Goal: Task Accomplishment & Management: Manage account settings

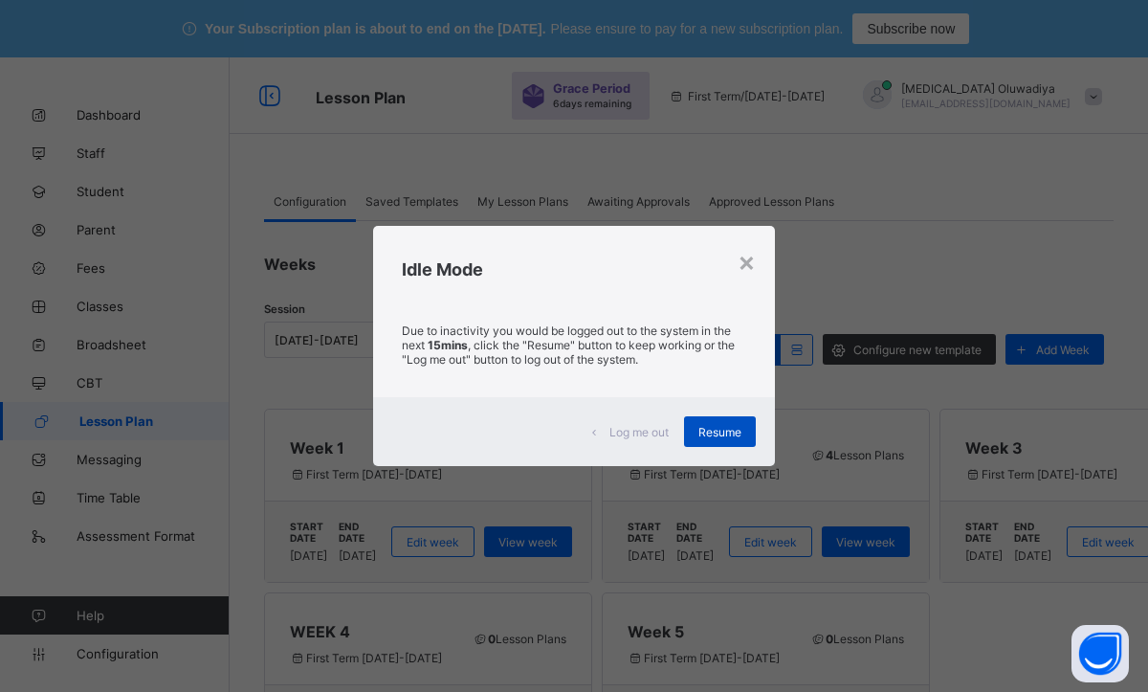
click at [694, 429] on div "Resume" at bounding box center [720, 431] width 72 height 31
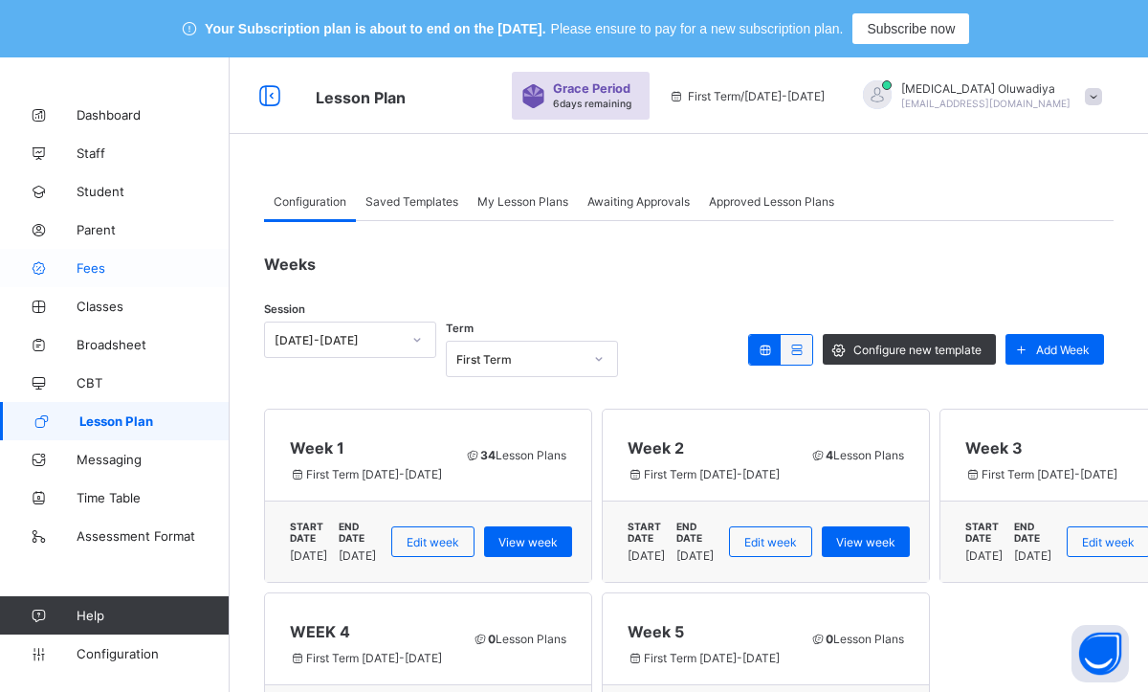
click at [118, 273] on span "Fees" at bounding box center [153, 267] width 153 height 15
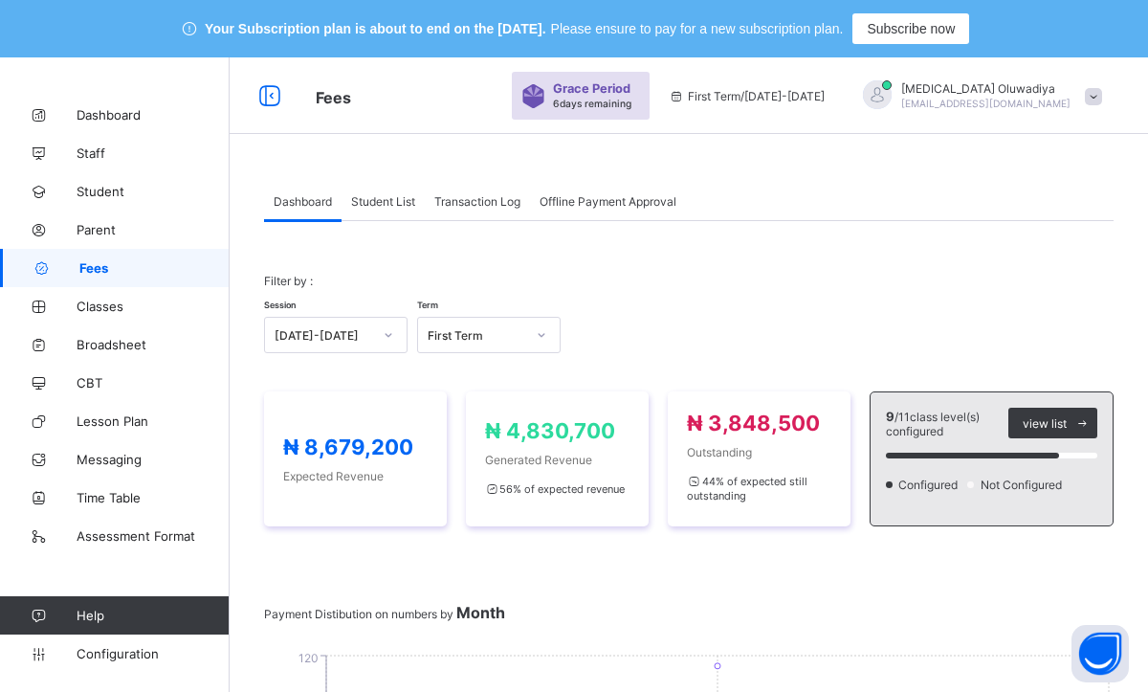
click at [409, 192] on div "Student List" at bounding box center [383, 201] width 83 height 38
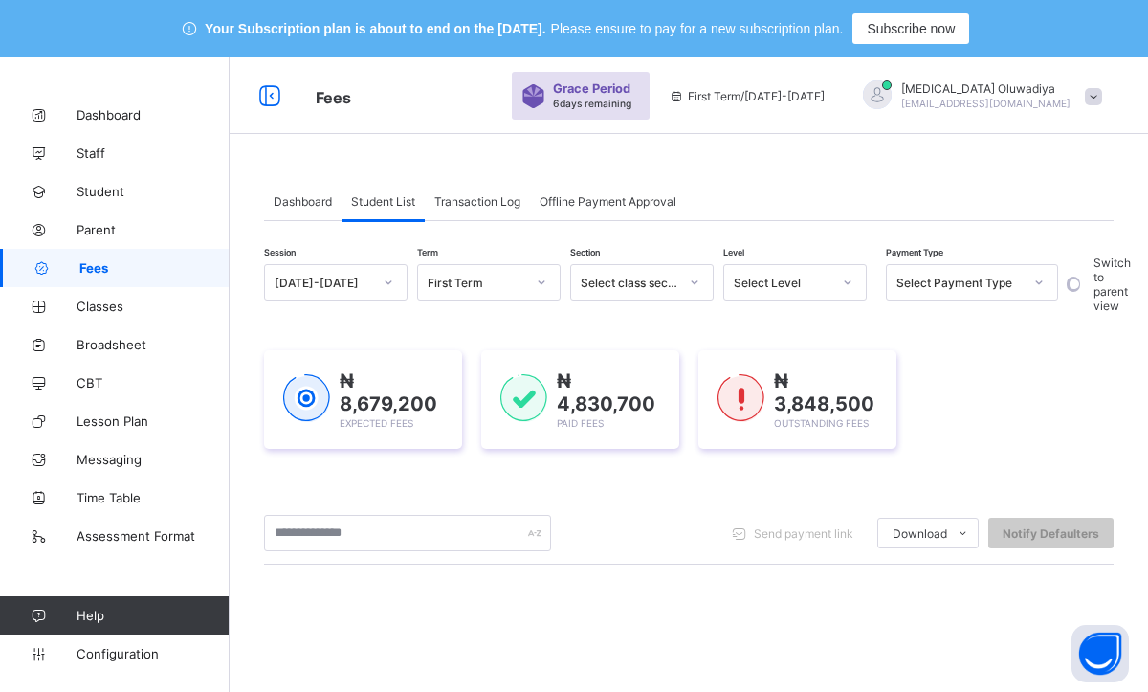
click at [967, 430] on div "₦ 8,679,200 Expected Fees ₦ 4,830,700 Paid Fees ₦ 3,848,500 Outstanding Fees" at bounding box center [689, 399] width 850 height 99
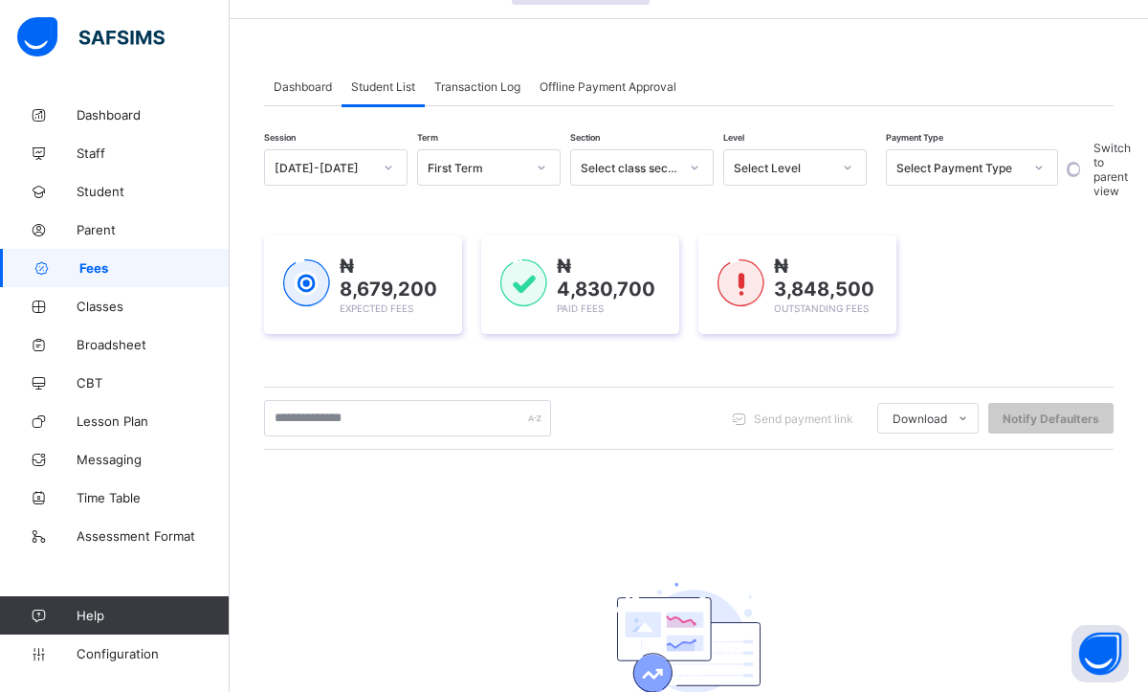
scroll to position [153, 0]
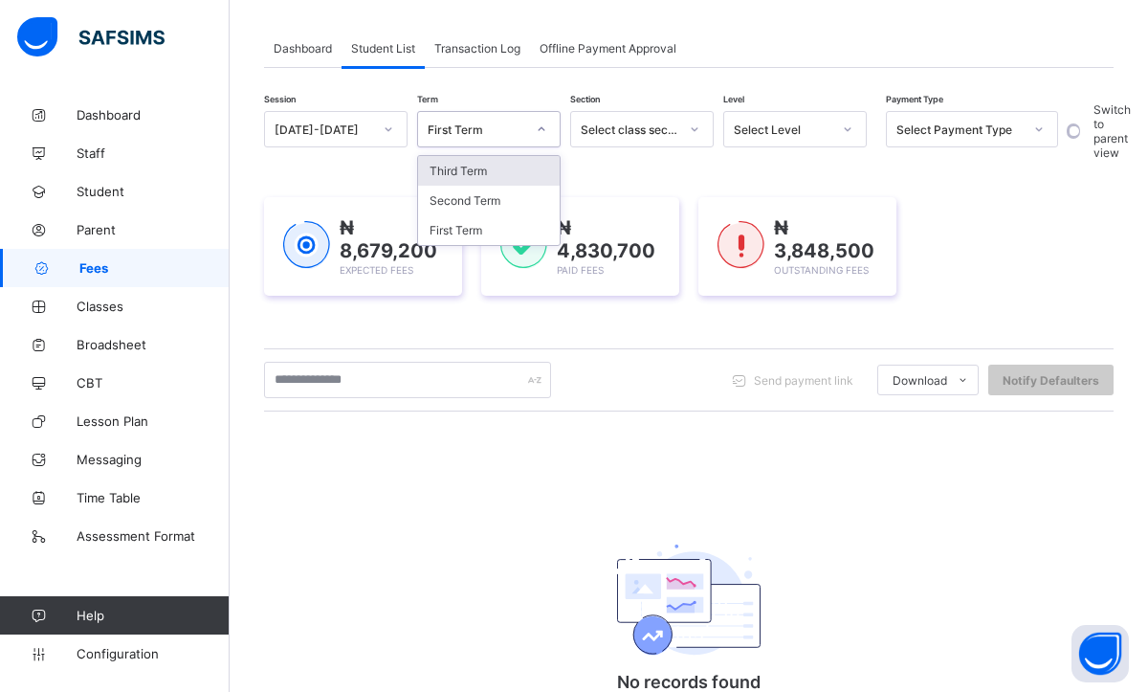
click at [528, 132] on div at bounding box center [541, 129] width 33 height 31
click at [355, 122] on div "[DATE]-[DATE]" at bounding box center [324, 129] width 98 height 14
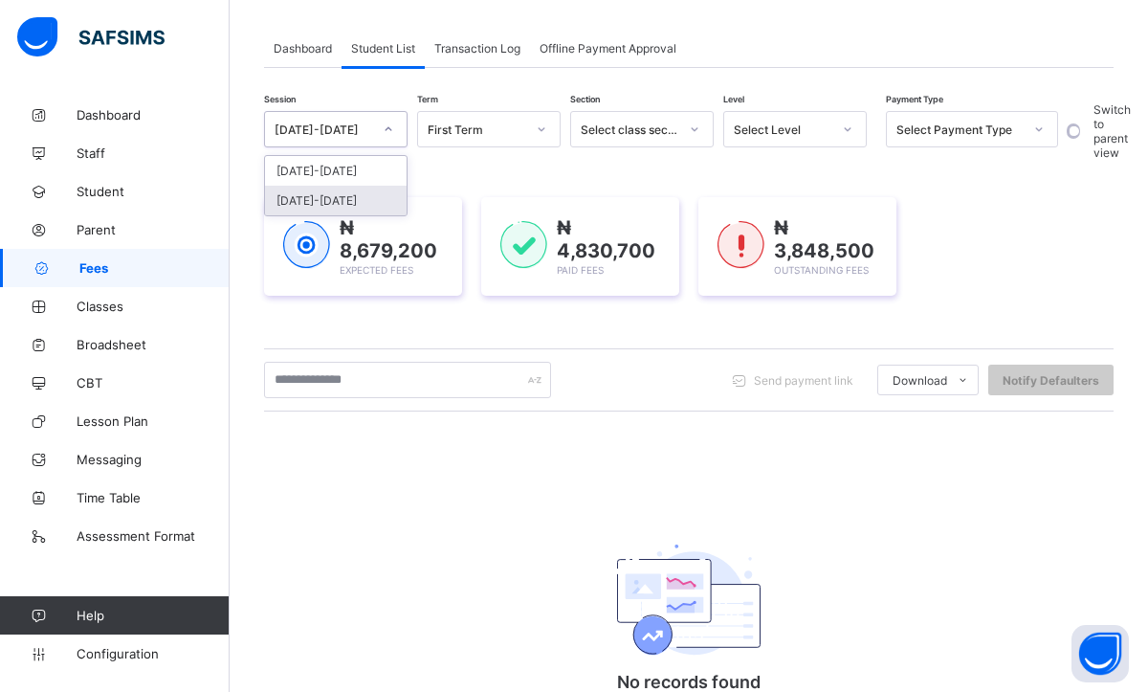
click at [333, 192] on div "[DATE]-[DATE]" at bounding box center [336, 201] width 142 height 30
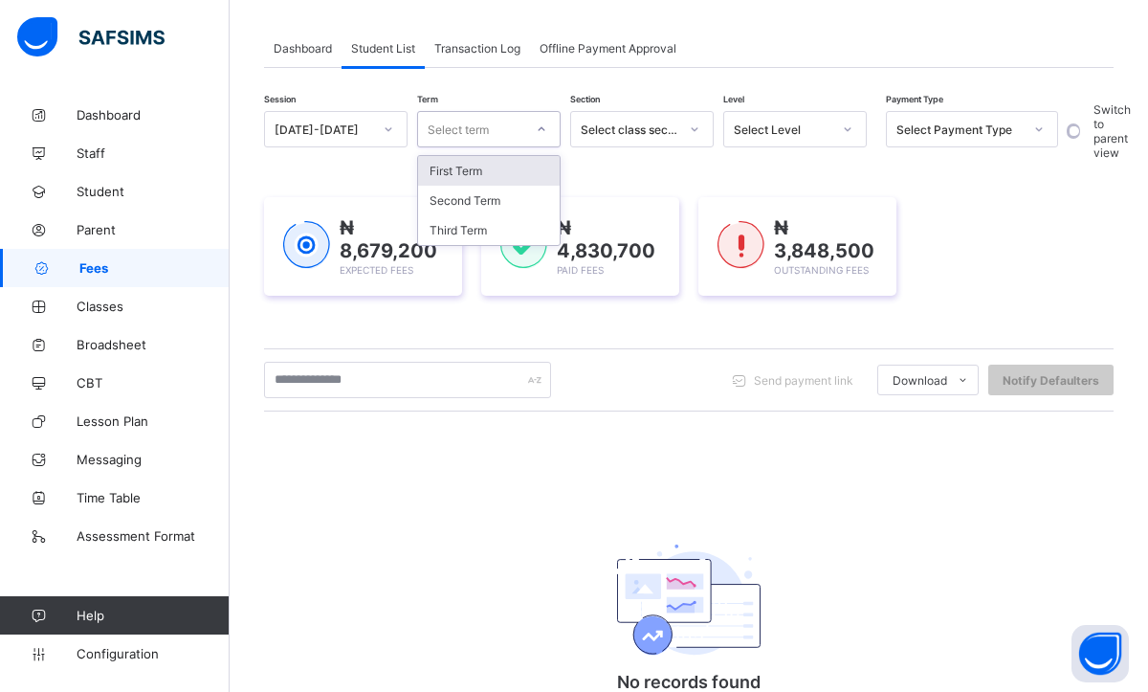
click at [543, 126] on icon at bounding box center [541, 129] width 11 height 19
click at [498, 232] on div "Third Term" at bounding box center [489, 230] width 142 height 30
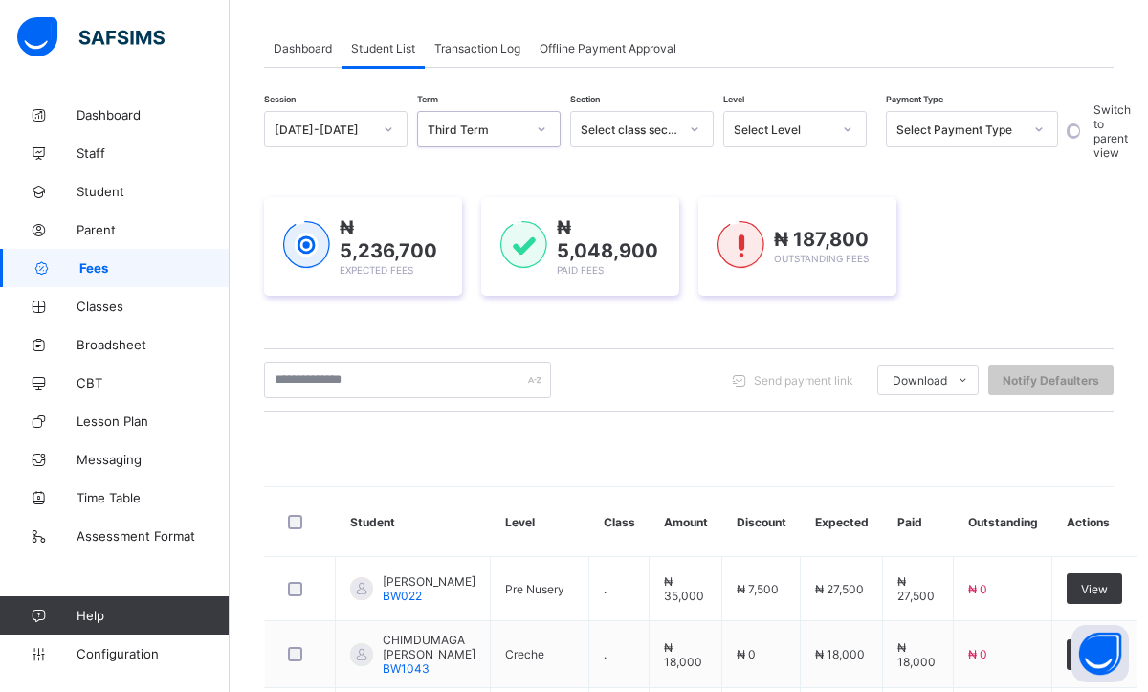
click at [938, 272] on div "₦ 5,236,700 Expected Fees ₦ 5,048,900 Paid Fees ₦ 187,800 Outstanding Fees" at bounding box center [689, 246] width 850 height 99
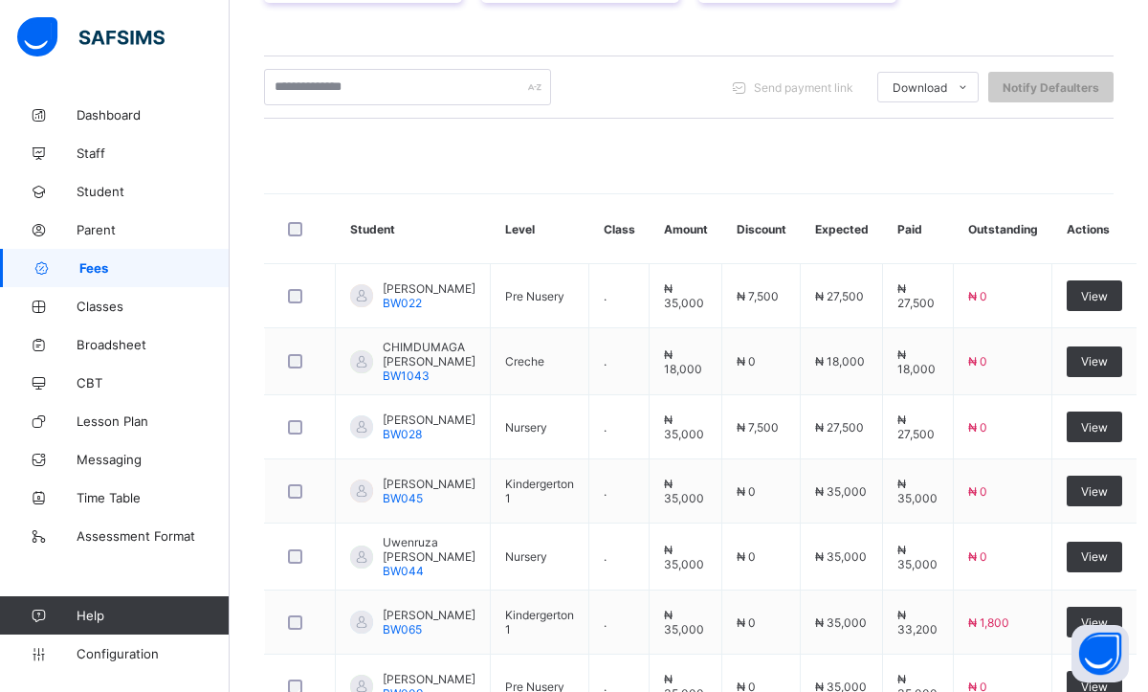
scroll to position [459, 0]
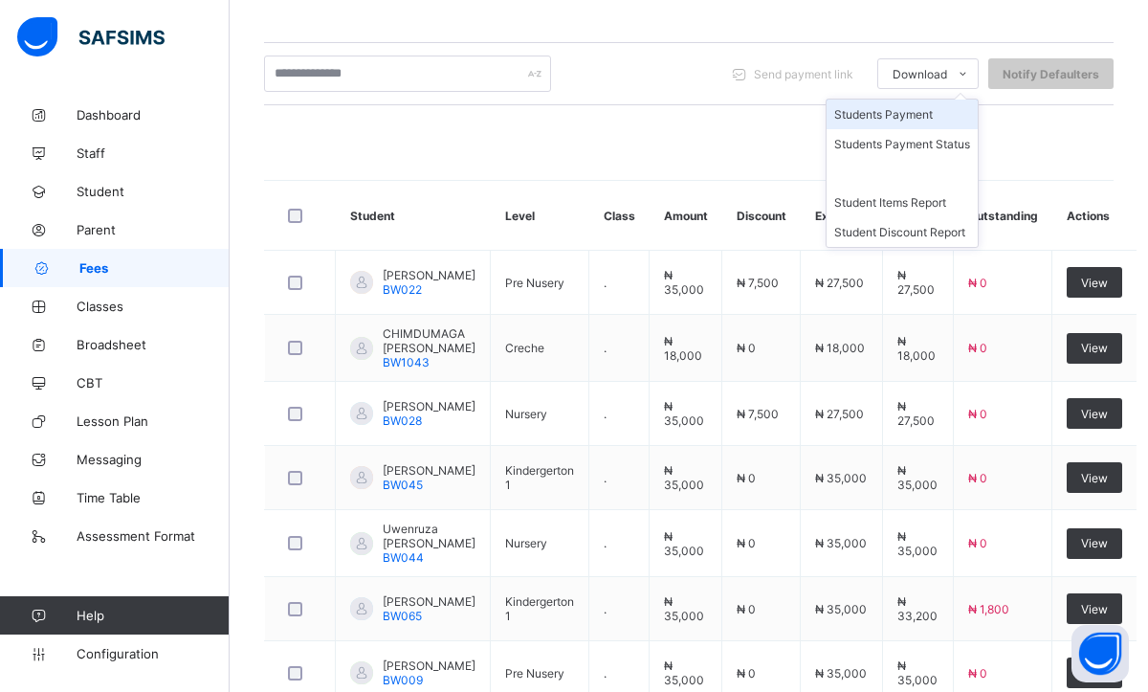
click at [923, 112] on li "Students Payment" at bounding box center [902, 115] width 151 height 30
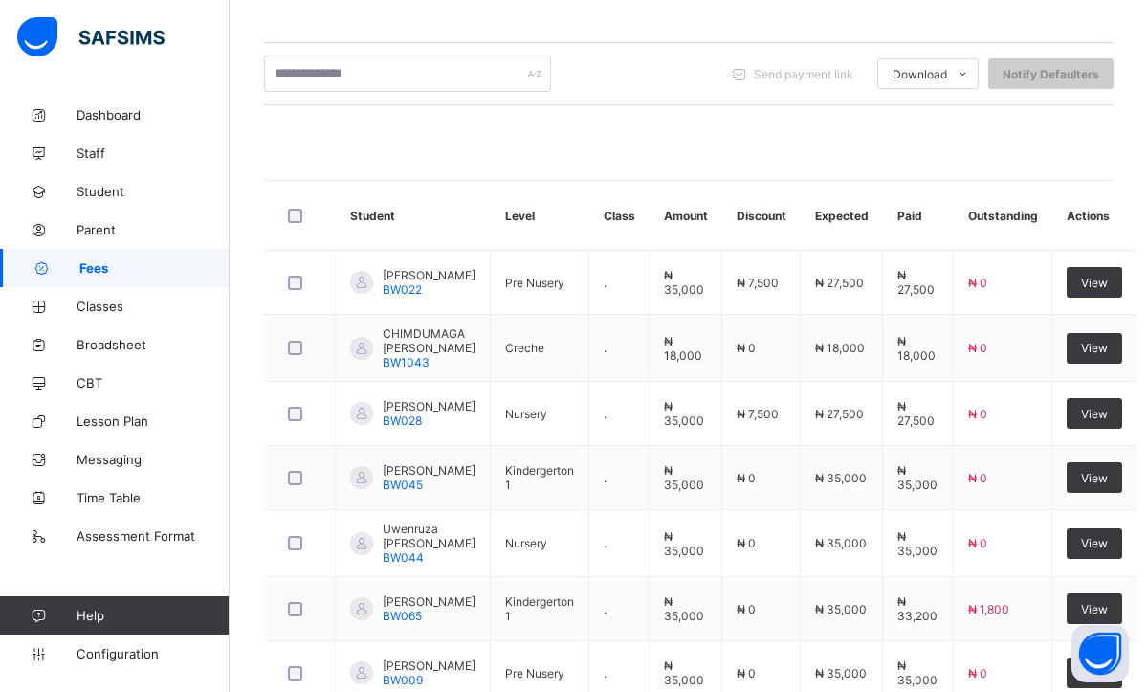
click at [962, 155] on div at bounding box center [689, 141] width 850 height 38
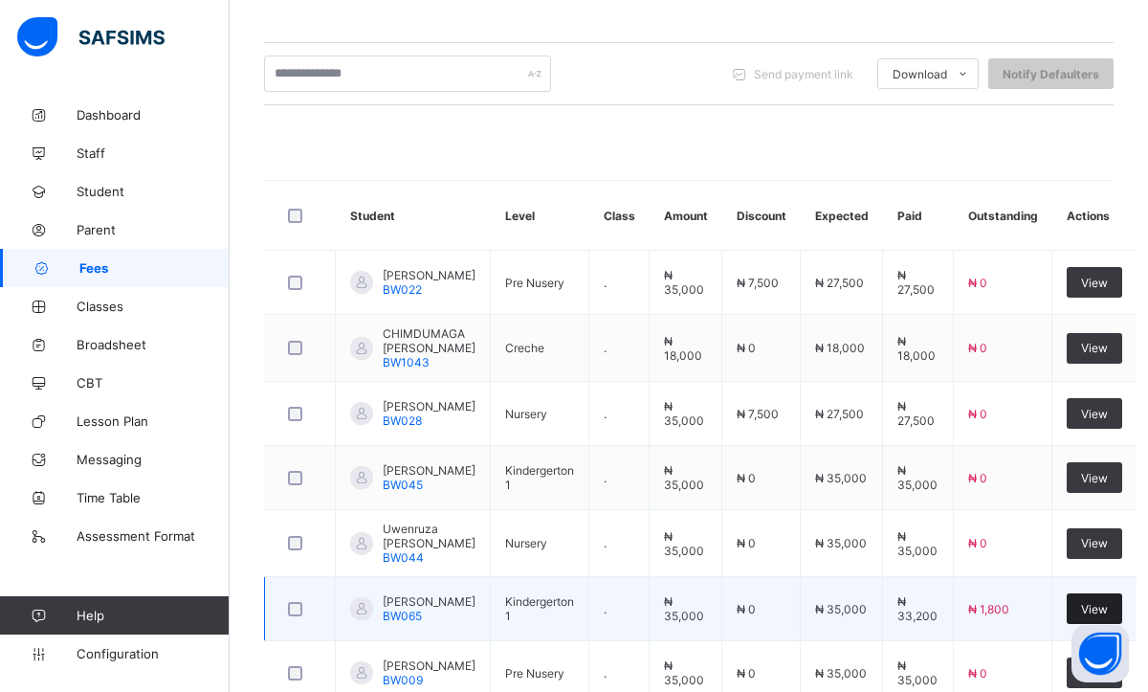
click at [1067, 624] on div "View" at bounding box center [1095, 608] width 56 height 31
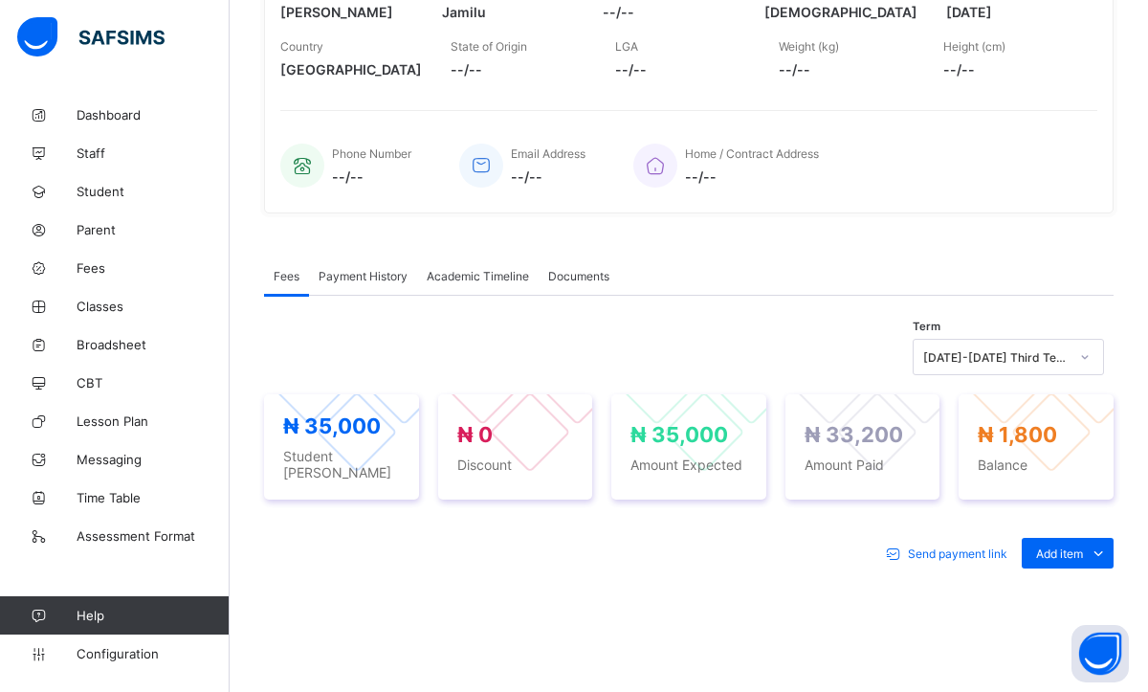
scroll to position [459, 0]
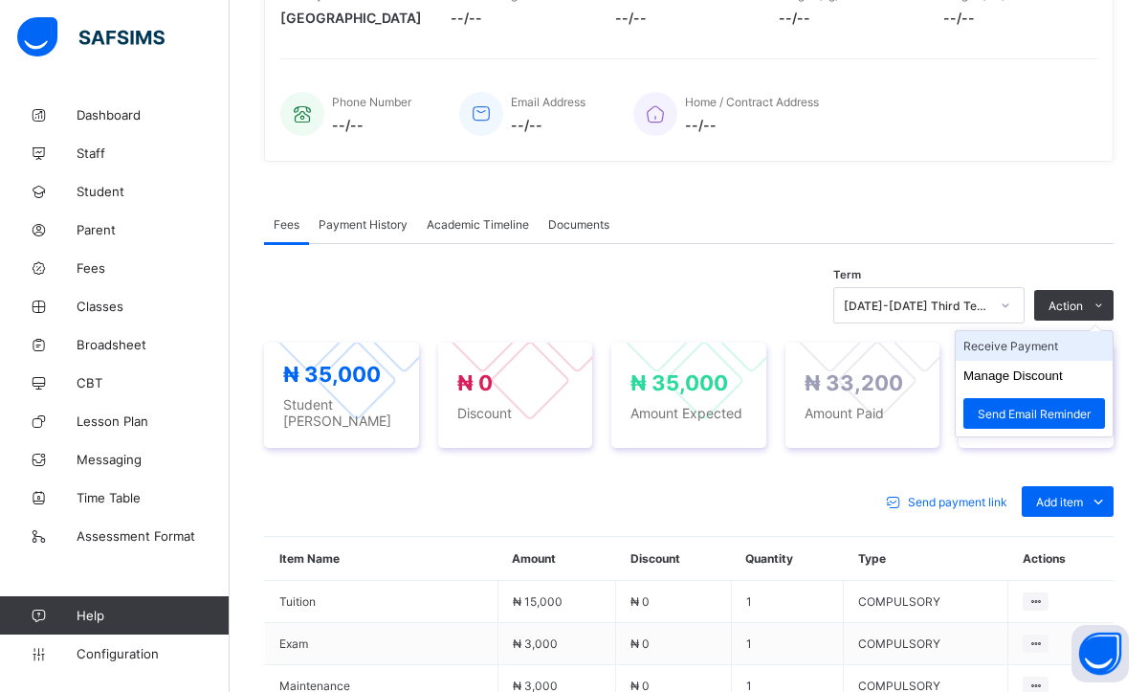
click at [1031, 348] on li "Receive Payment" at bounding box center [1034, 346] width 157 height 30
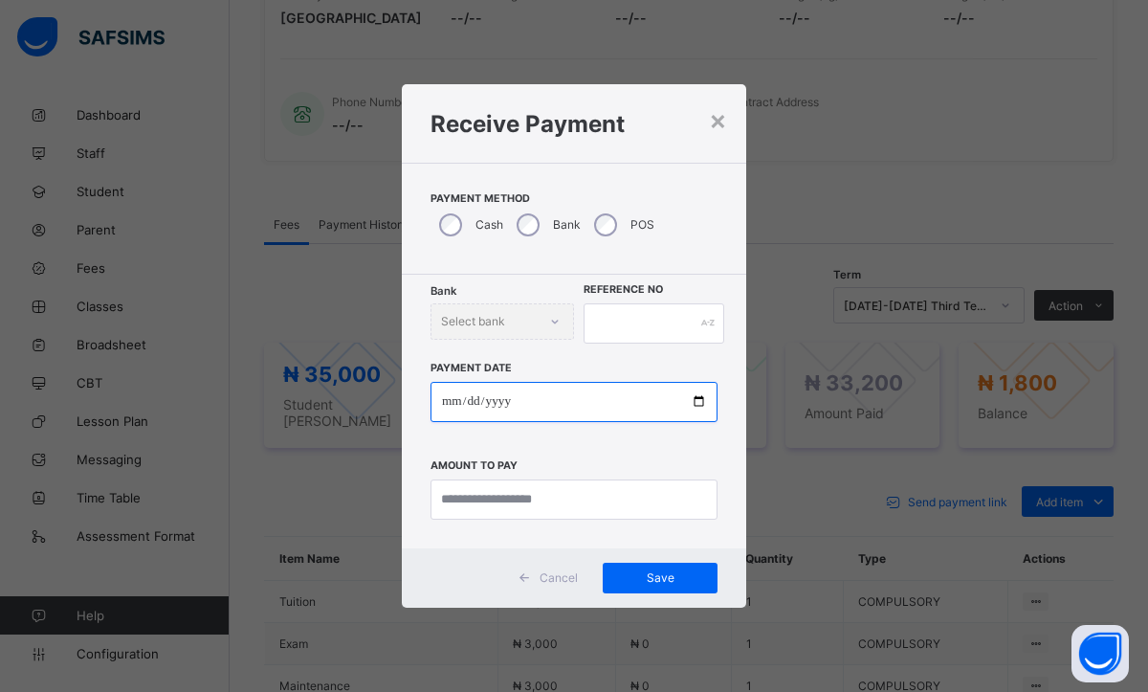
click at [444, 409] on input "date" at bounding box center [574, 402] width 287 height 40
type input "**********"
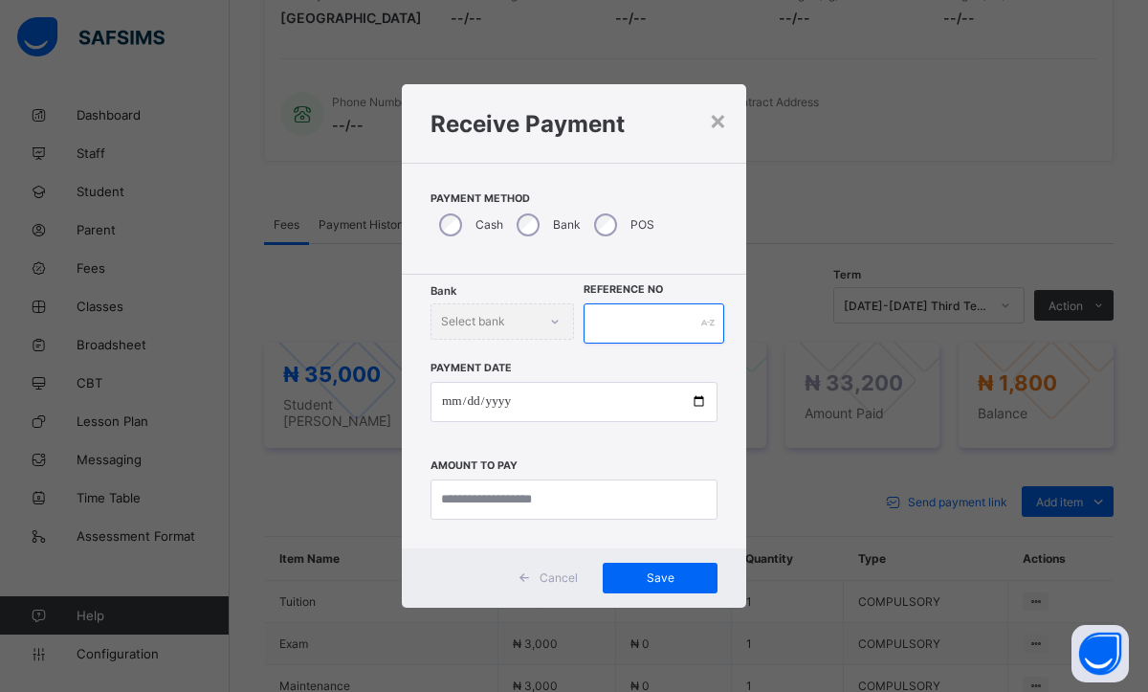
click at [634, 327] on input "text" at bounding box center [654, 323] width 141 height 40
type input "***"
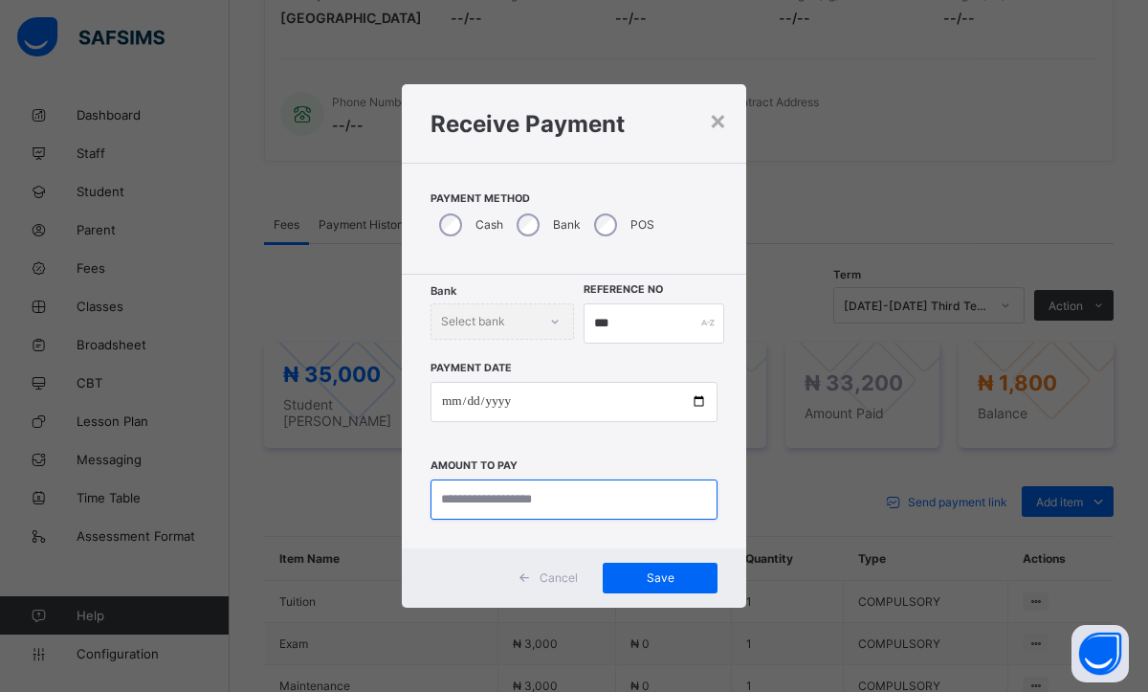
click at [501, 502] on input "currency" at bounding box center [574, 499] width 287 height 40
type input "*******"
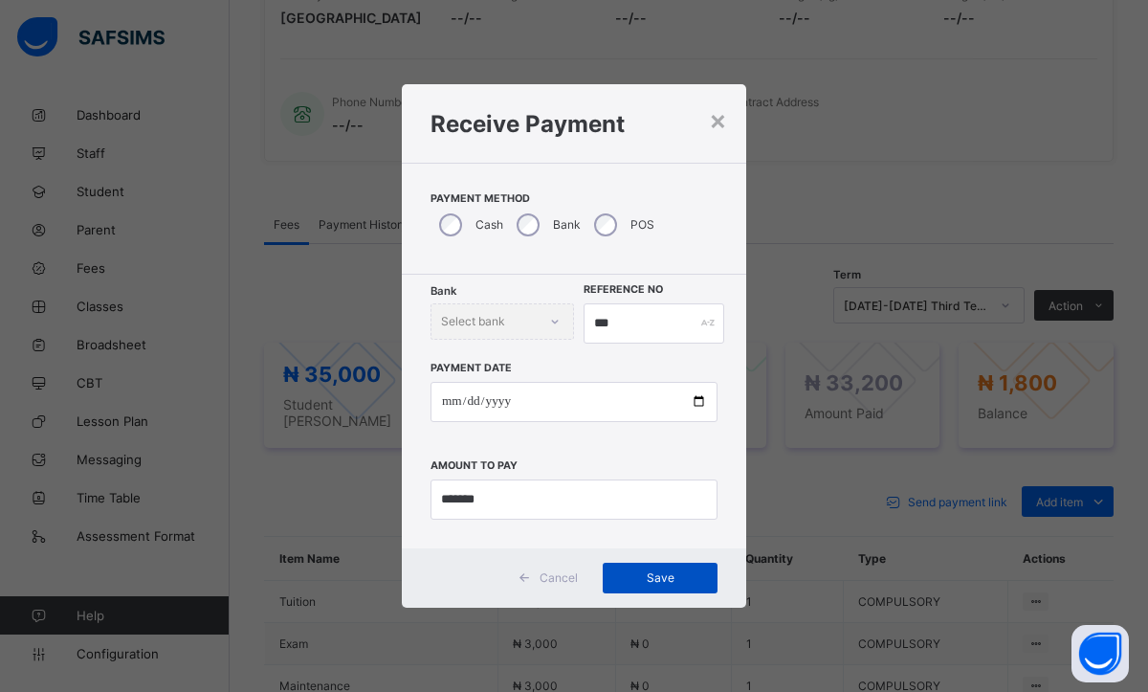
click at [627, 579] on span "Save" at bounding box center [660, 577] width 86 height 14
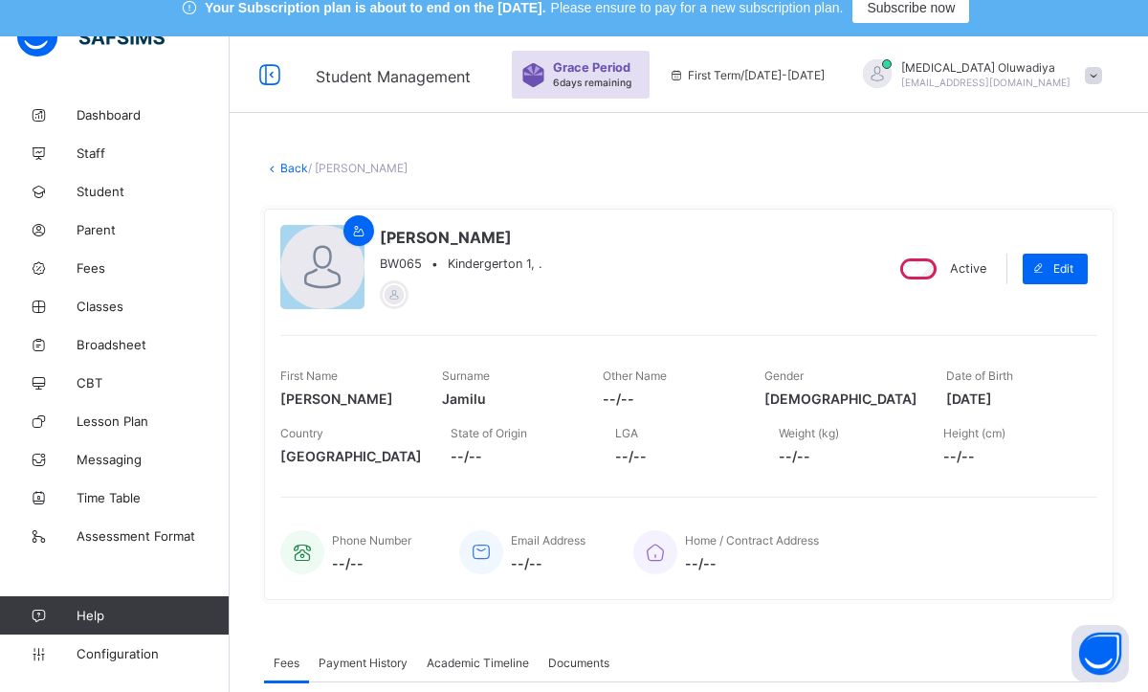
scroll to position [0, 0]
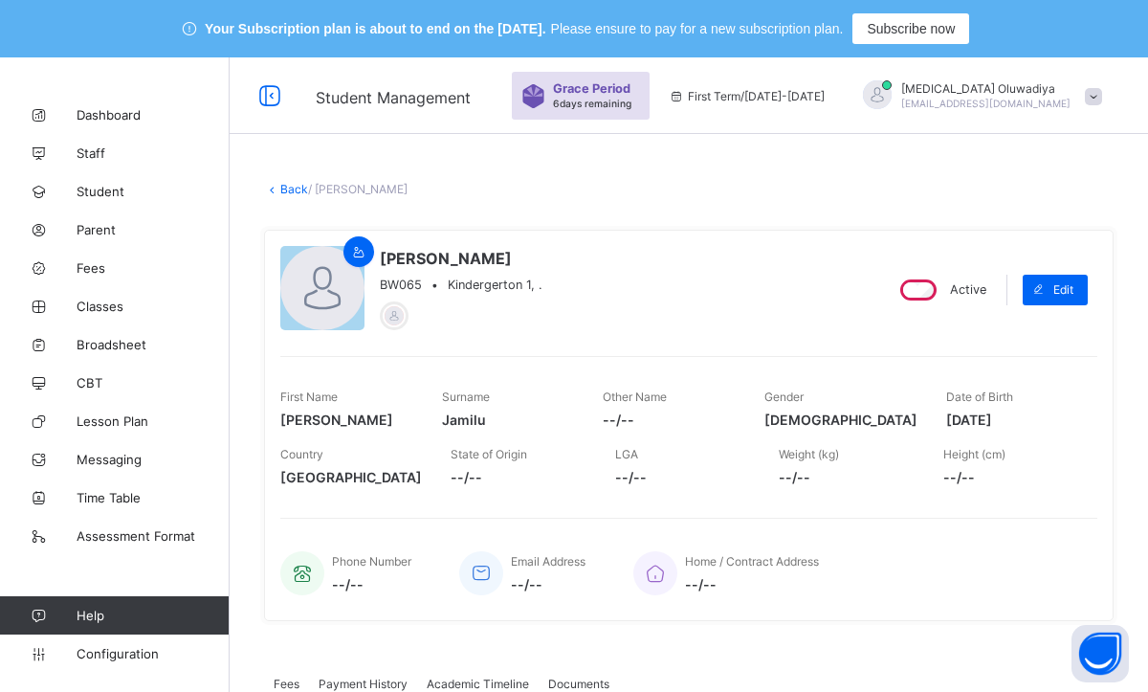
click at [285, 193] on link "Back" at bounding box center [294, 189] width 28 height 14
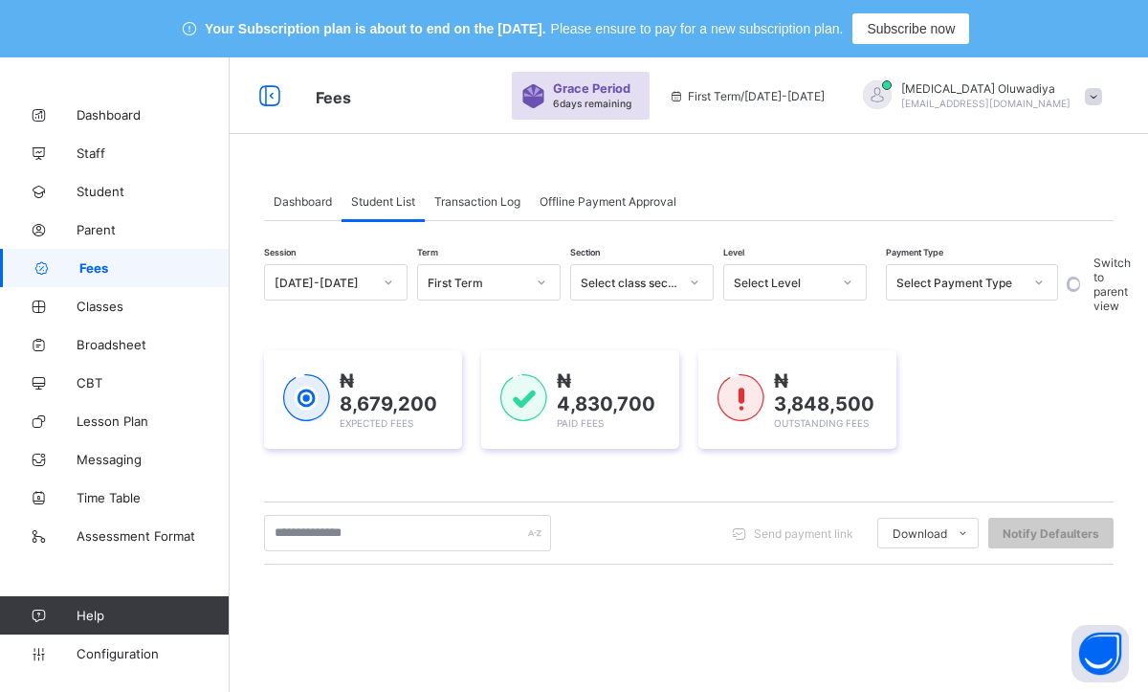
click at [960, 389] on div "₦ 8,679,200 Expected Fees ₦ 4,830,700 Paid Fees ₦ 3,848,500 Outstanding Fees" at bounding box center [689, 399] width 850 height 99
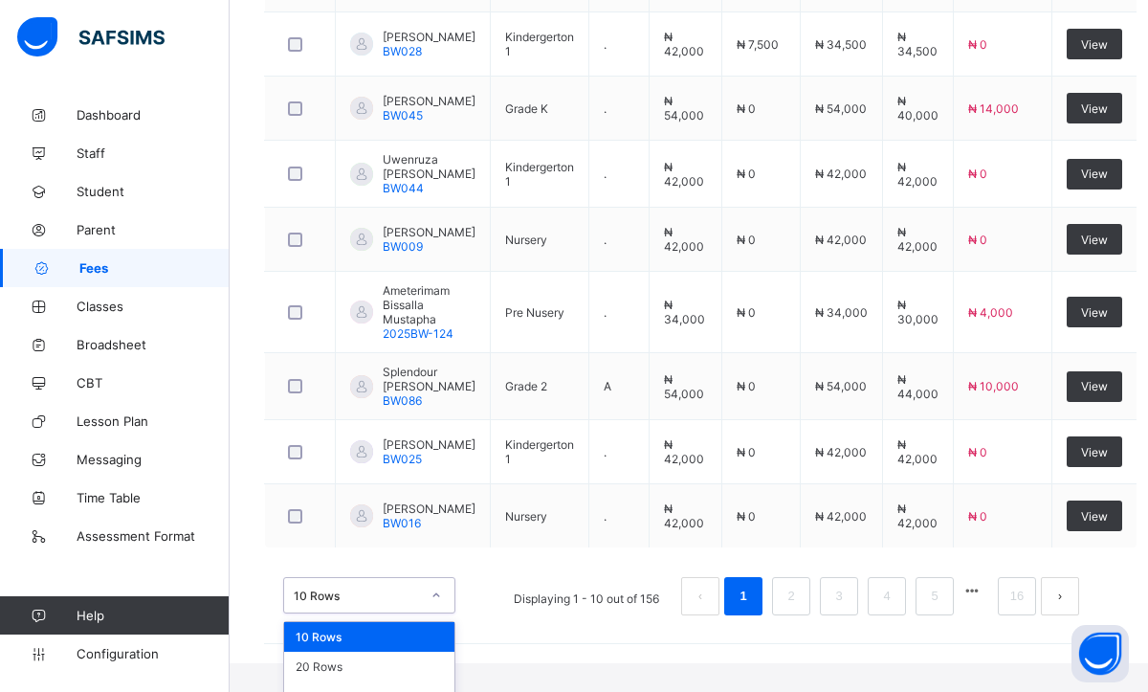
scroll to position [822, 0]
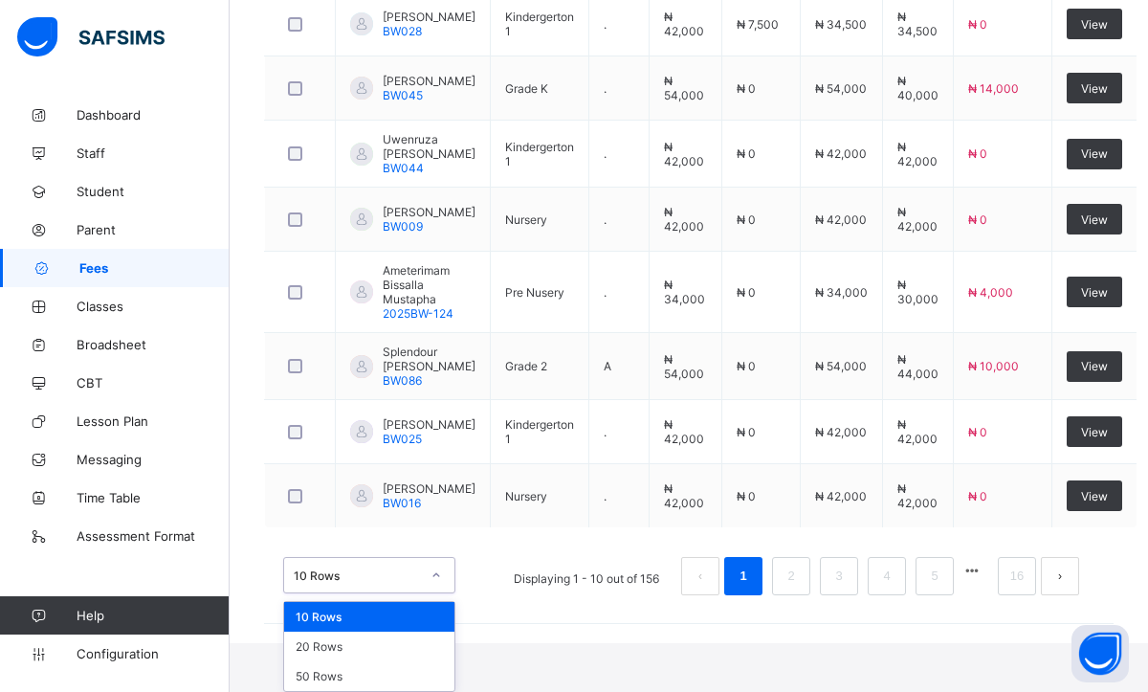
click at [433, 593] on div "option 10 Rows focused, 1 of 3. 3 results available. Use Up and Down to choose …" at bounding box center [369, 575] width 172 height 36
click at [400, 669] on div "50 Rows" at bounding box center [369, 676] width 170 height 30
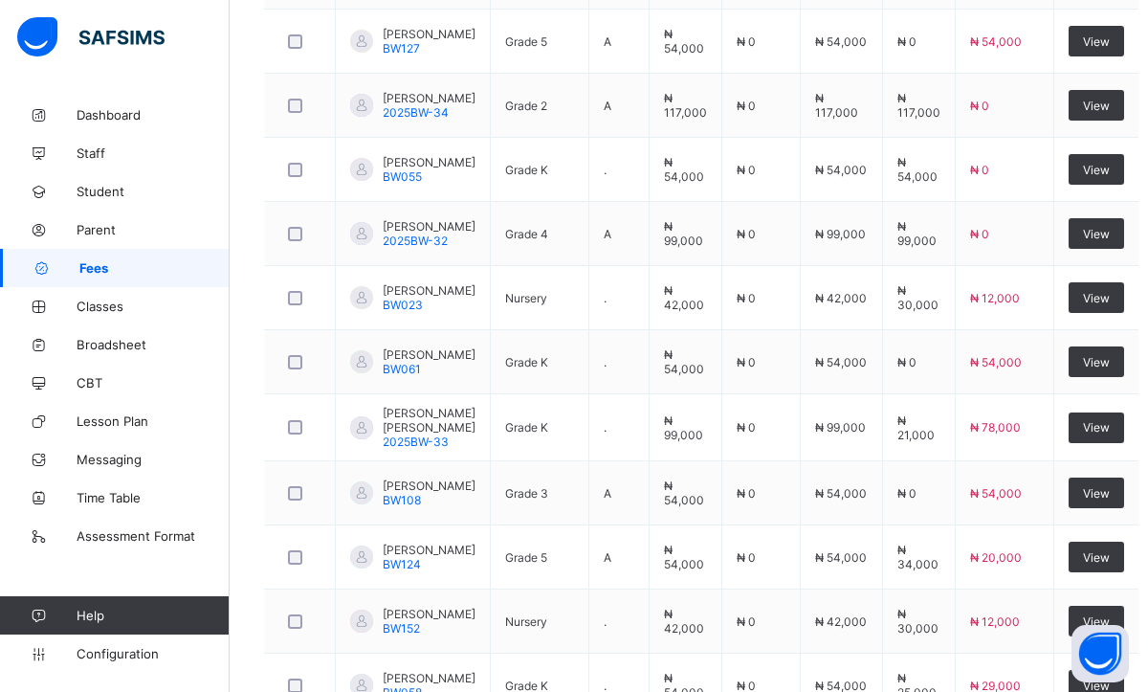
scroll to position [1752, 0]
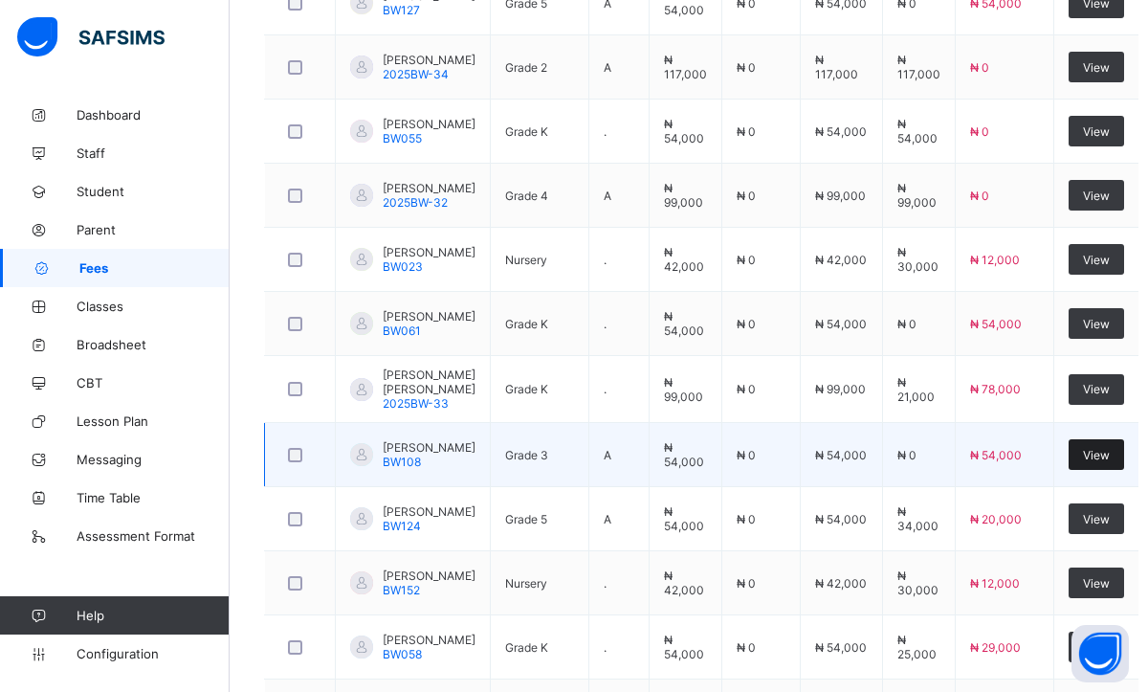
click at [1083, 462] on span "View" at bounding box center [1096, 455] width 27 height 14
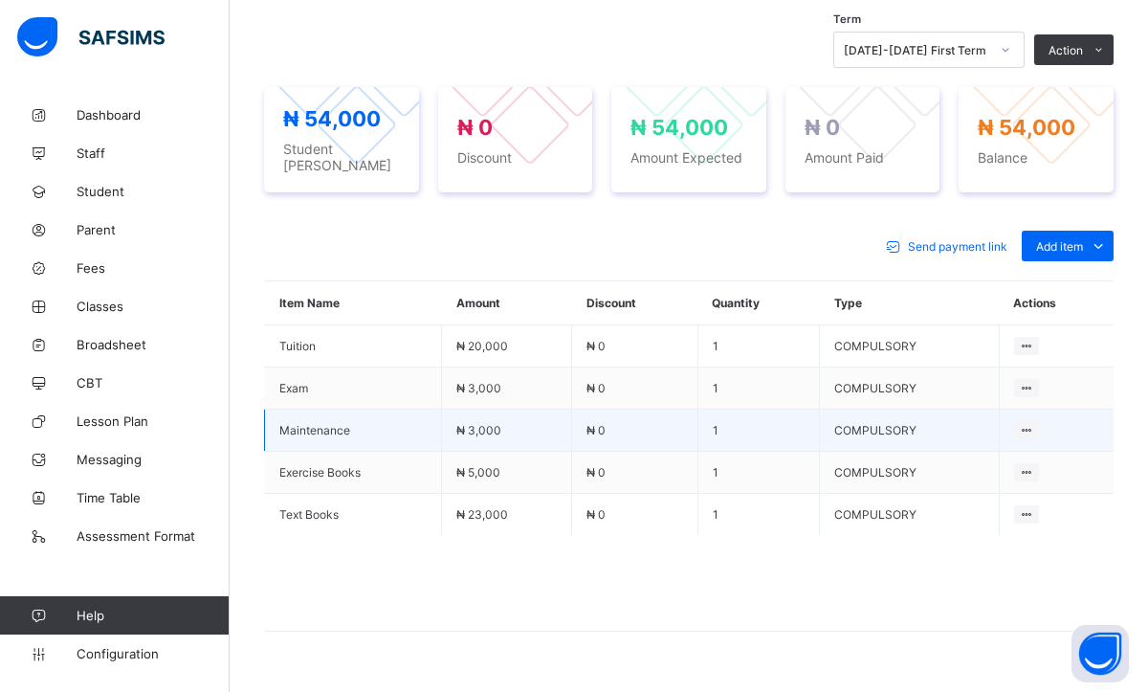
scroll to position [712, 0]
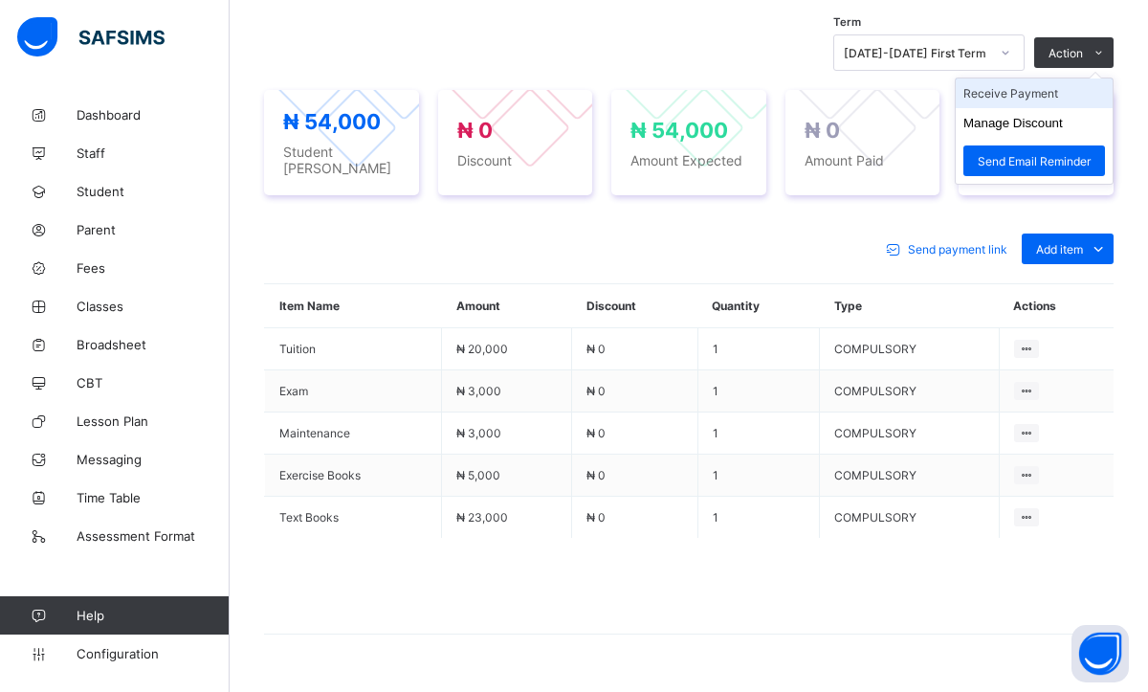
click at [1011, 92] on li "Receive Payment" at bounding box center [1034, 93] width 157 height 30
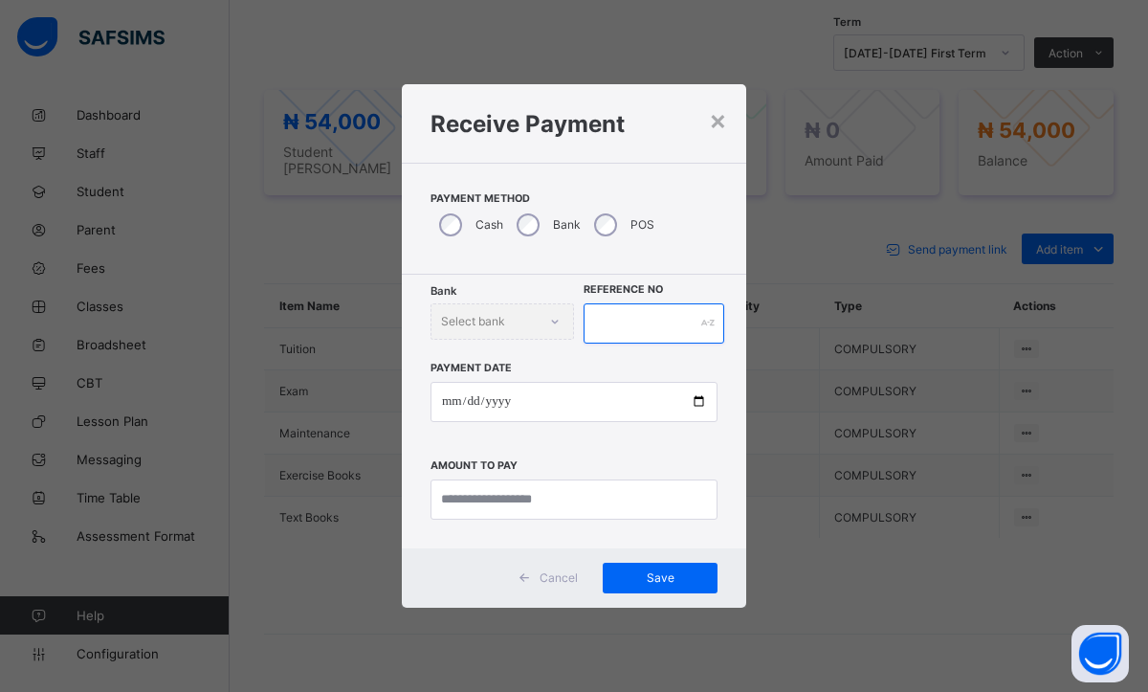
click at [670, 315] on input "text" at bounding box center [654, 323] width 141 height 40
type input "*********"
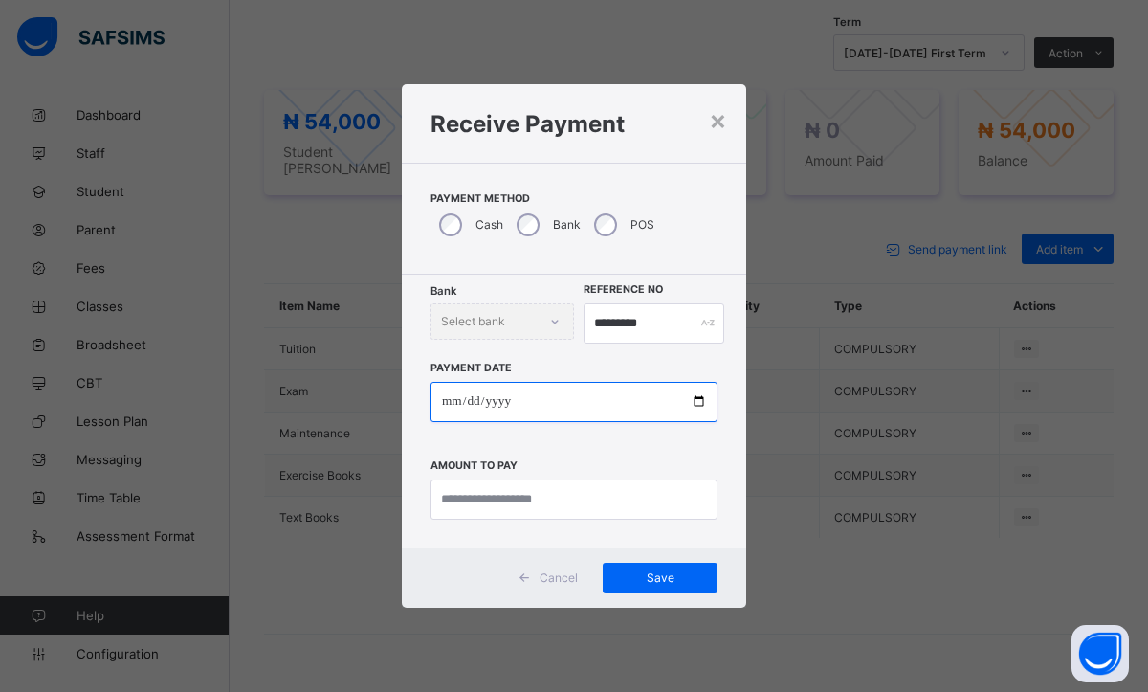
click at [450, 414] on input "date" at bounding box center [574, 402] width 287 height 40
type input "**********"
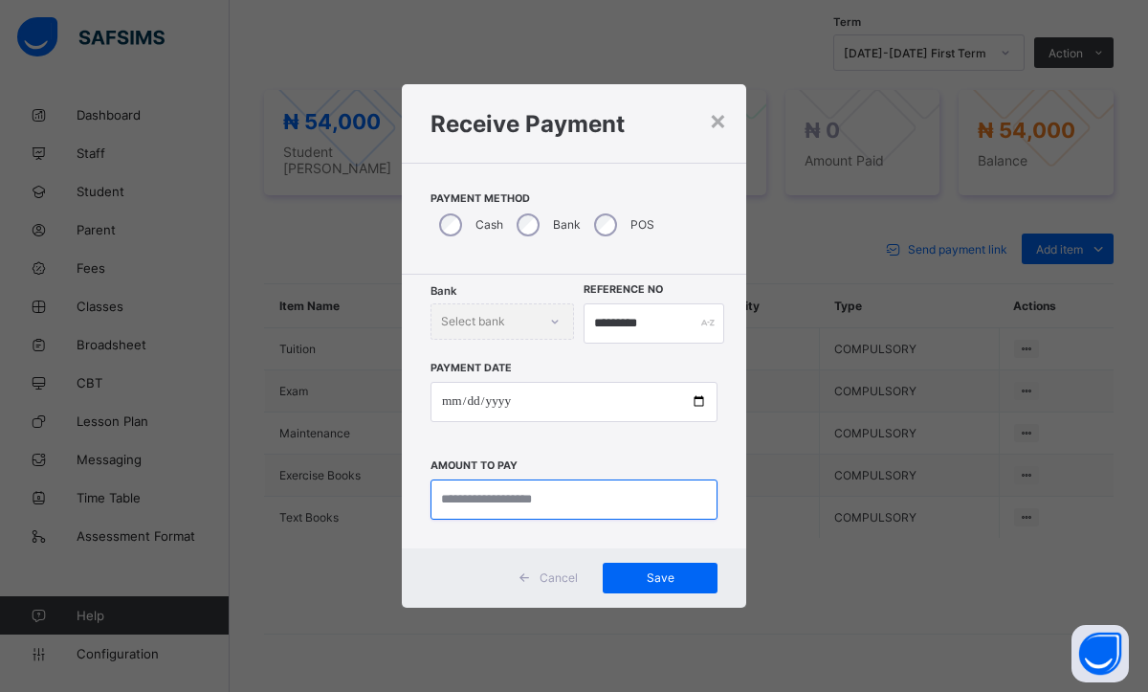
click at [469, 505] on input "currency" at bounding box center [574, 499] width 287 height 40
